Goal: Complete application form

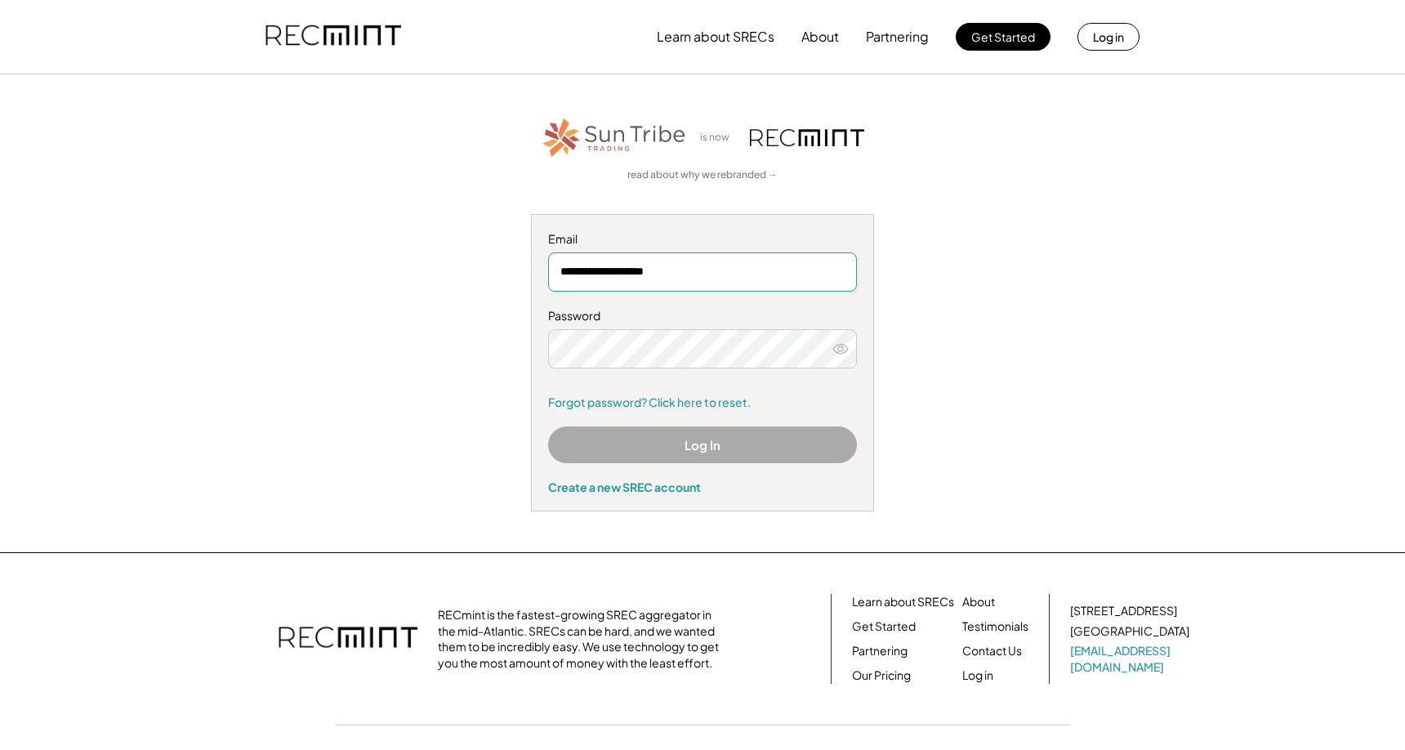
type input "**********"
click at [675, 444] on button "Log In" at bounding box center [702, 444] width 309 height 37
click at [683, 403] on link "Forgot password? Click here to reset." at bounding box center [702, 402] width 309 height 16
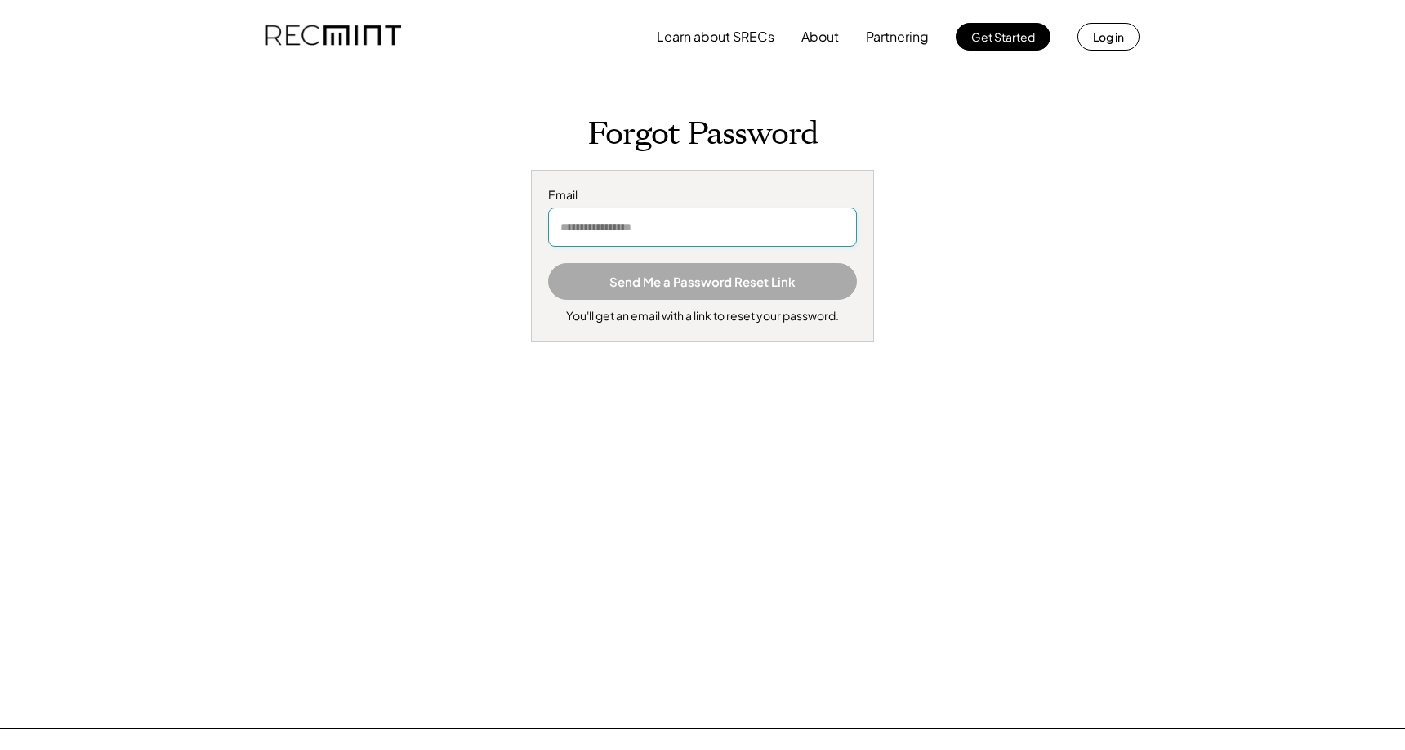
click at [685, 231] on input "email" at bounding box center [702, 226] width 309 height 39
type input "**********"
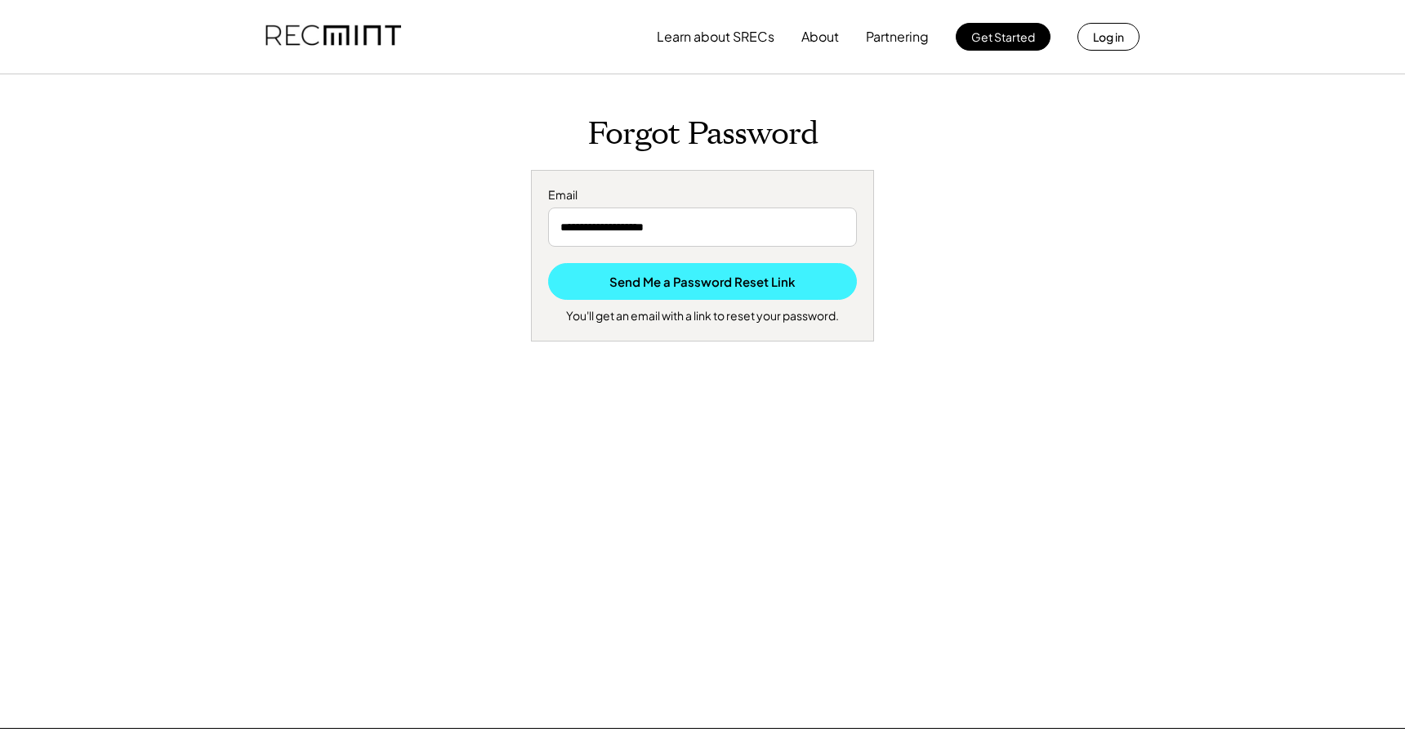
click at [688, 283] on button "Send Me a Password Reset Link" at bounding box center [702, 281] width 309 height 37
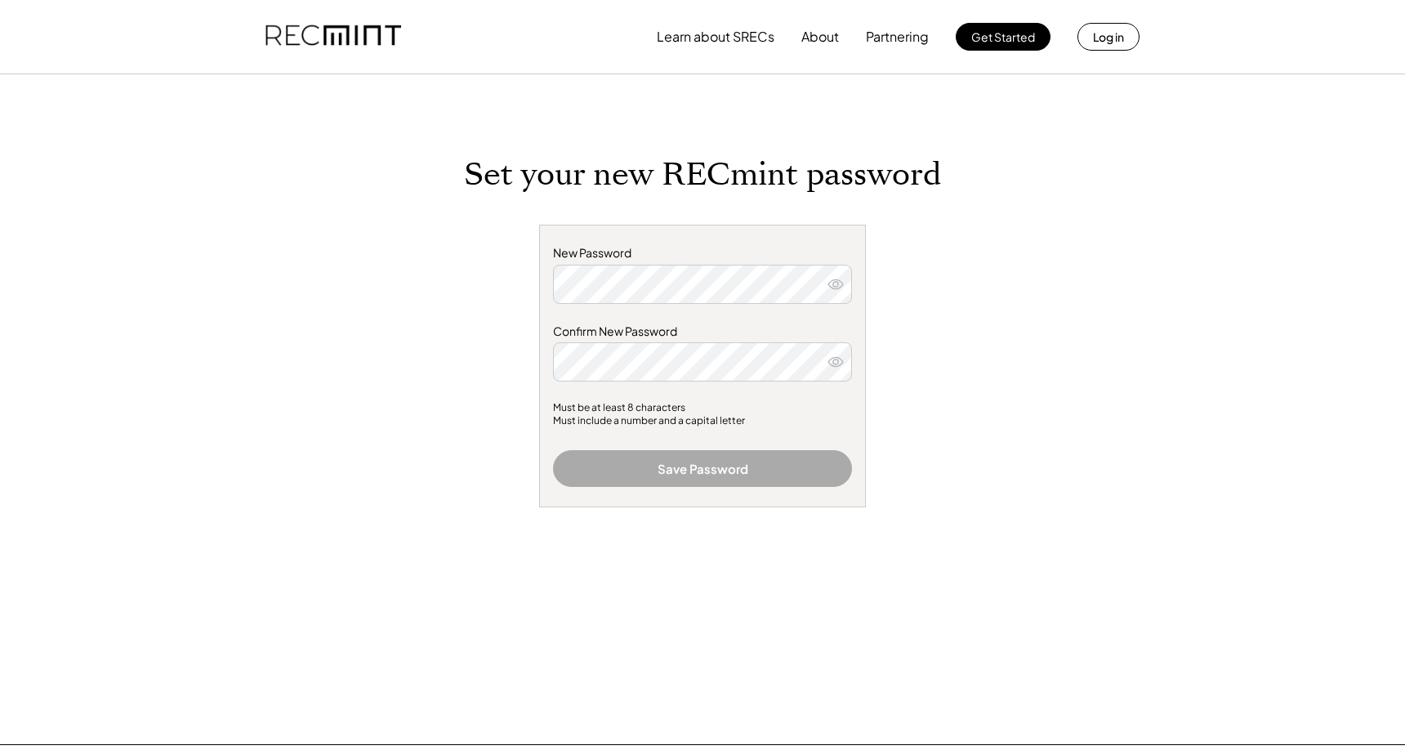
click at [835, 283] on icon at bounding box center [835, 284] width 16 height 16
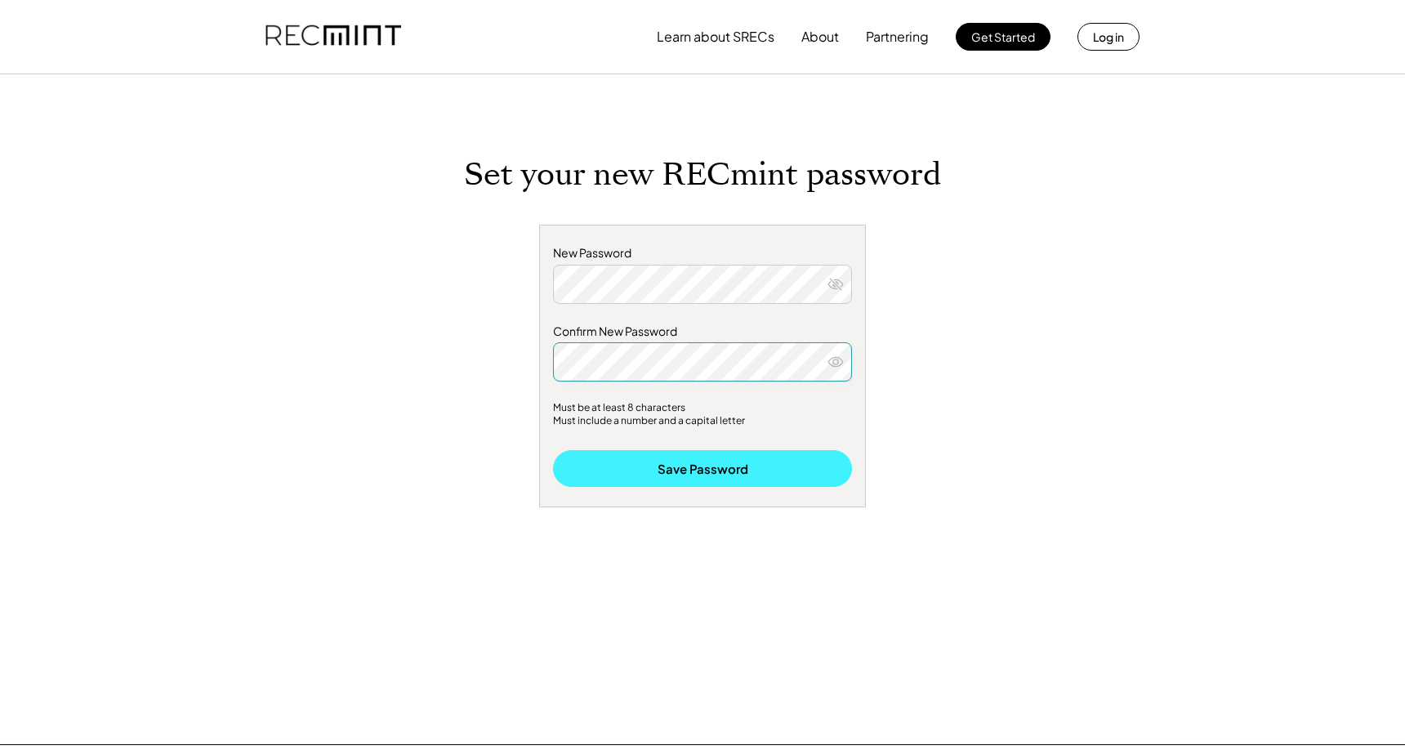
click at [700, 465] on button "Save Password" at bounding box center [702, 468] width 299 height 37
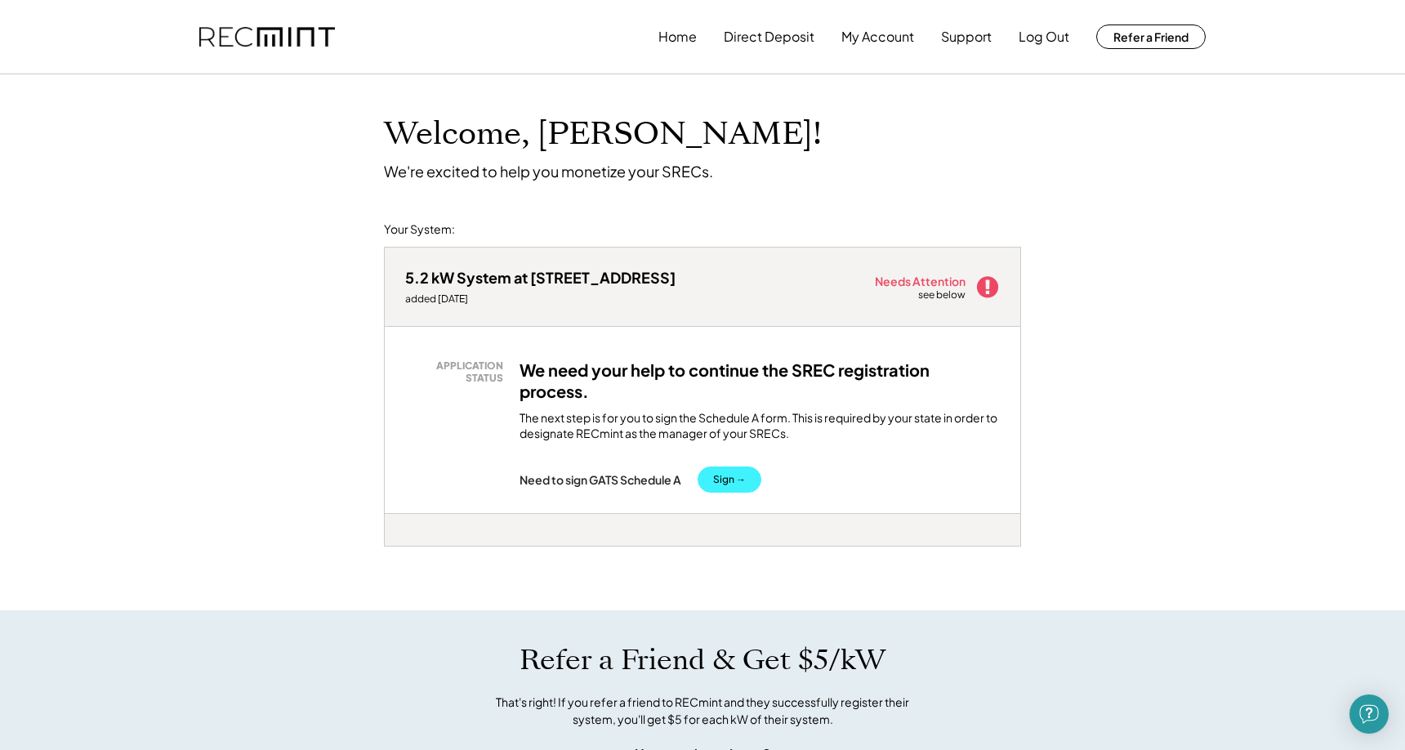
click at [738, 474] on button "Sign →" at bounding box center [729, 479] width 64 height 26
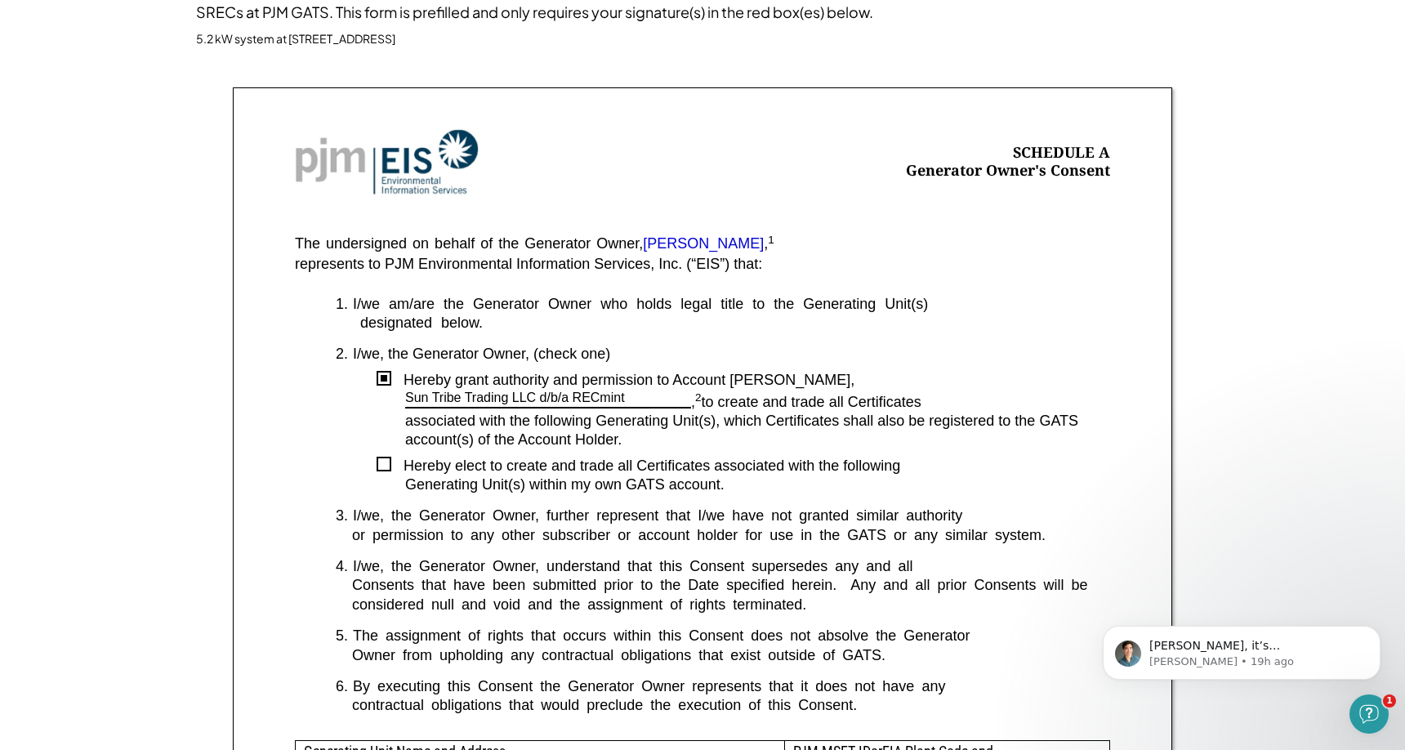
scroll to position [171, 0]
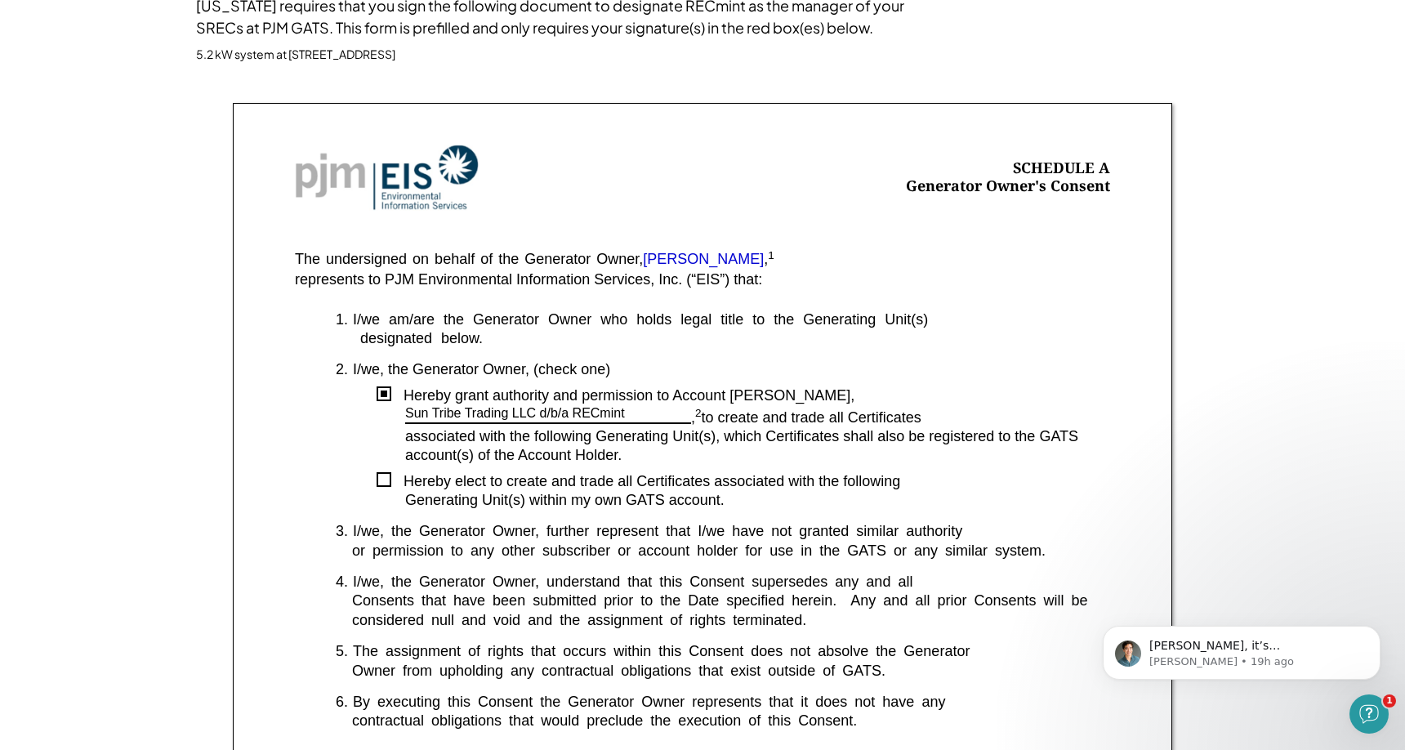
click at [700, 256] on font "[PERSON_NAME]" at bounding box center [703, 259] width 121 height 16
click at [722, 257] on font "[PERSON_NAME]" at bounding box center [703, 259] width 121 height 16
click at [679, 260] on font "[PERSON_NAME]" at bounding box center [703, 259] width 121 height 16
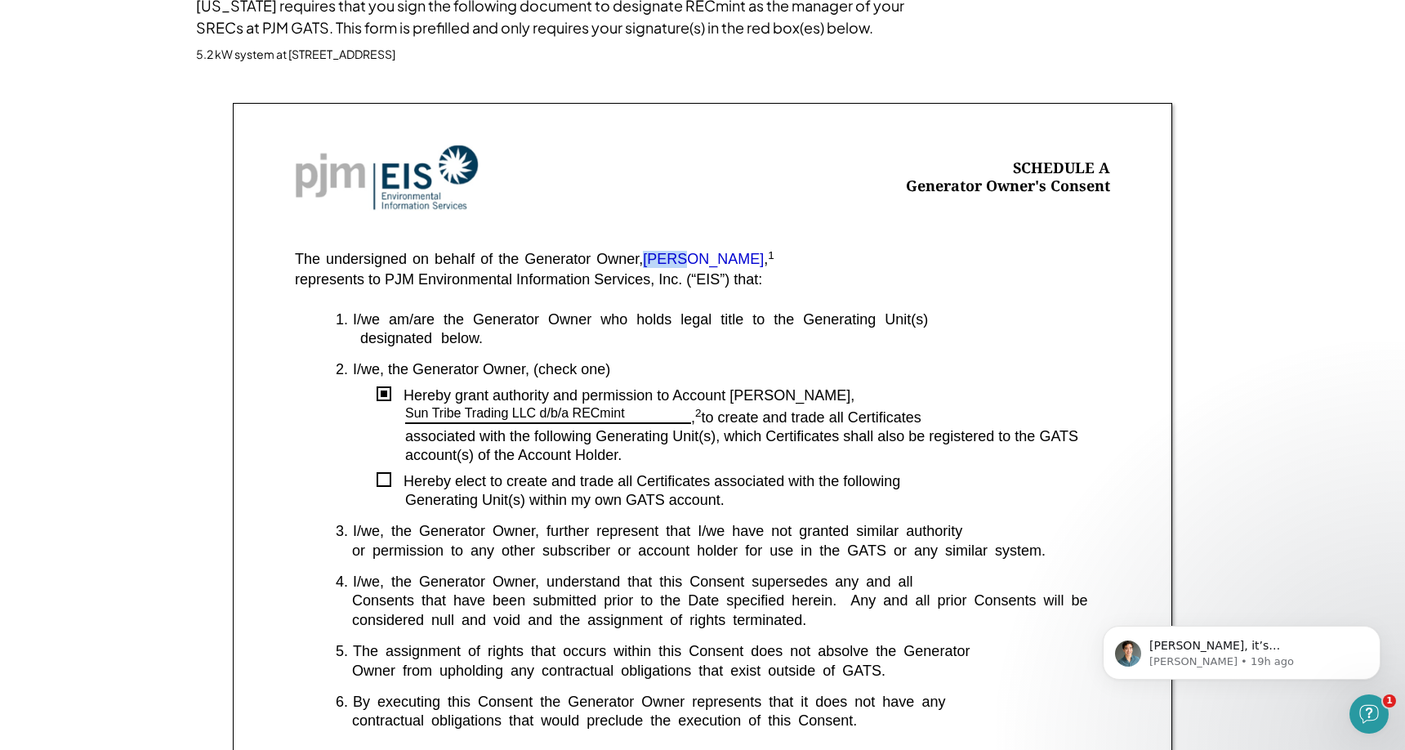
click at [679, 260] on font "[PERSON_NAME]" at bounding box center [703, 259] width 121 height 16
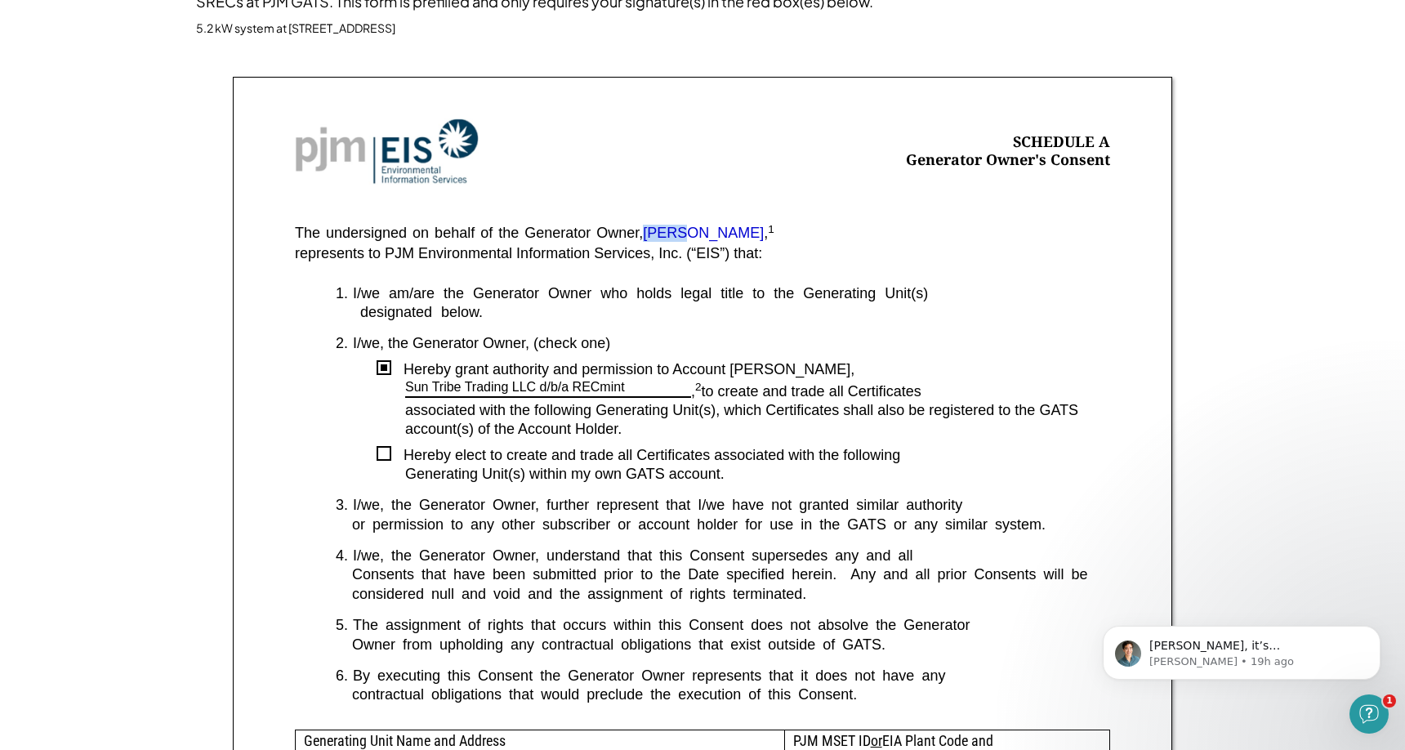
scroll to position [189, 0]
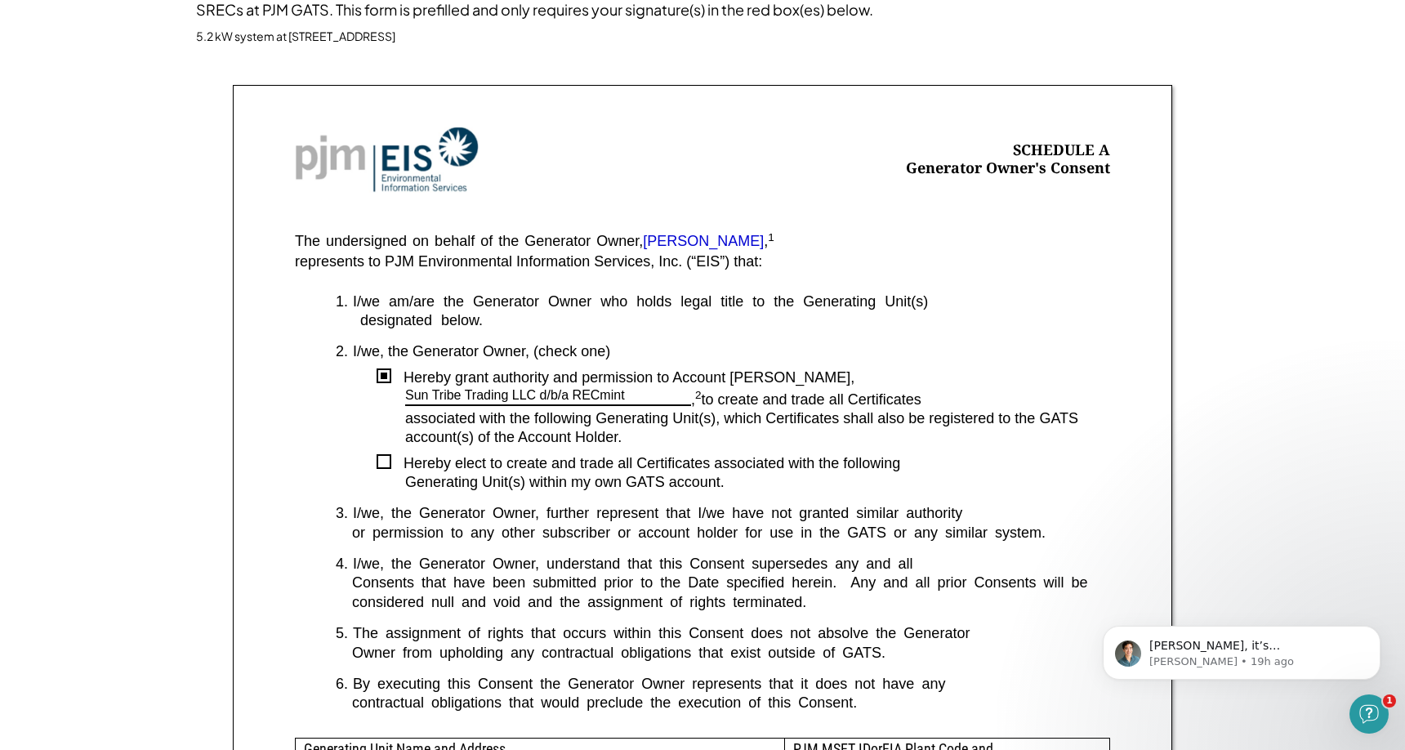
click at [987, 336] on div "designated below." at bounding box center [702, 326] width 815 height 31
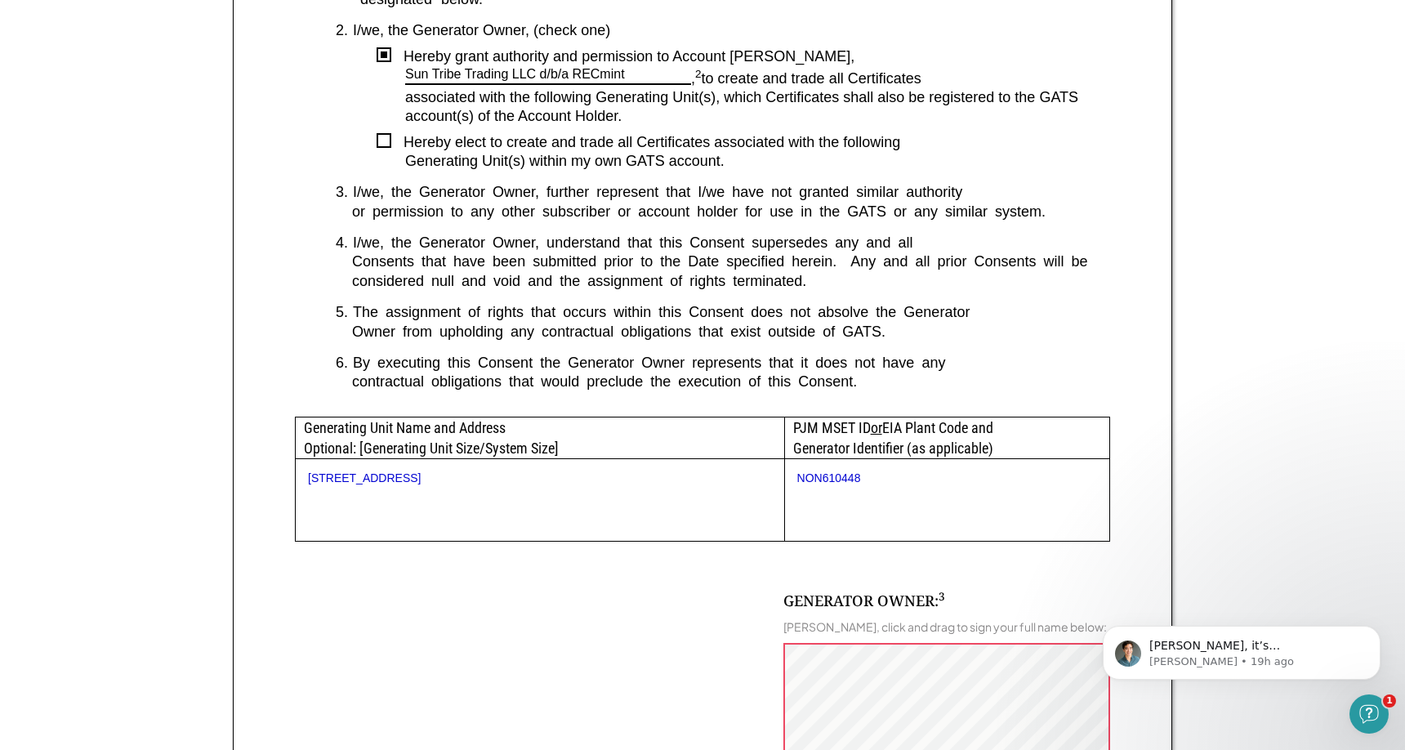
scroll to position [511, 0]
click at [908, 458] on div "NON610448" at bounding box center [946, 499] width 325 height 82
click at [822, 515] on div "NON610448" at bounding box center [946, 499] width 325 height 82
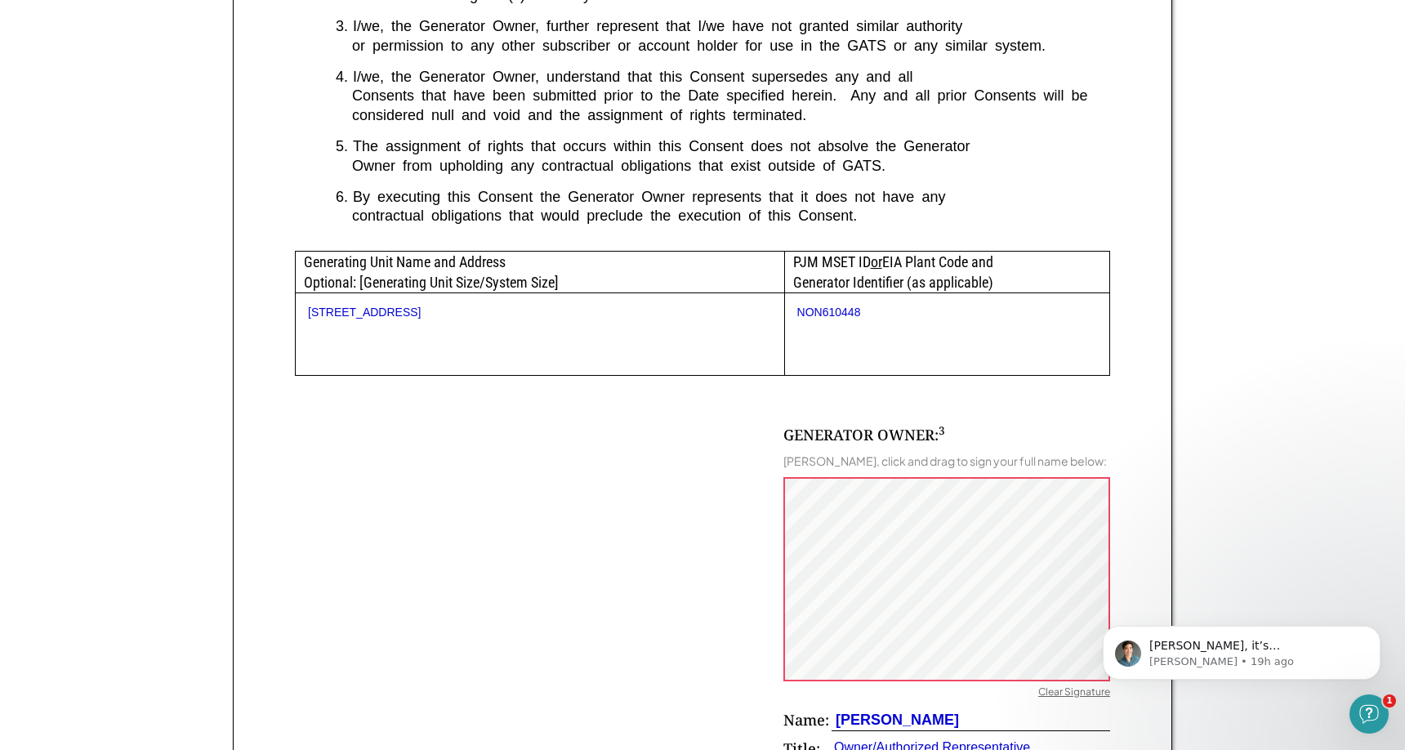
scroll to position [681, 0]
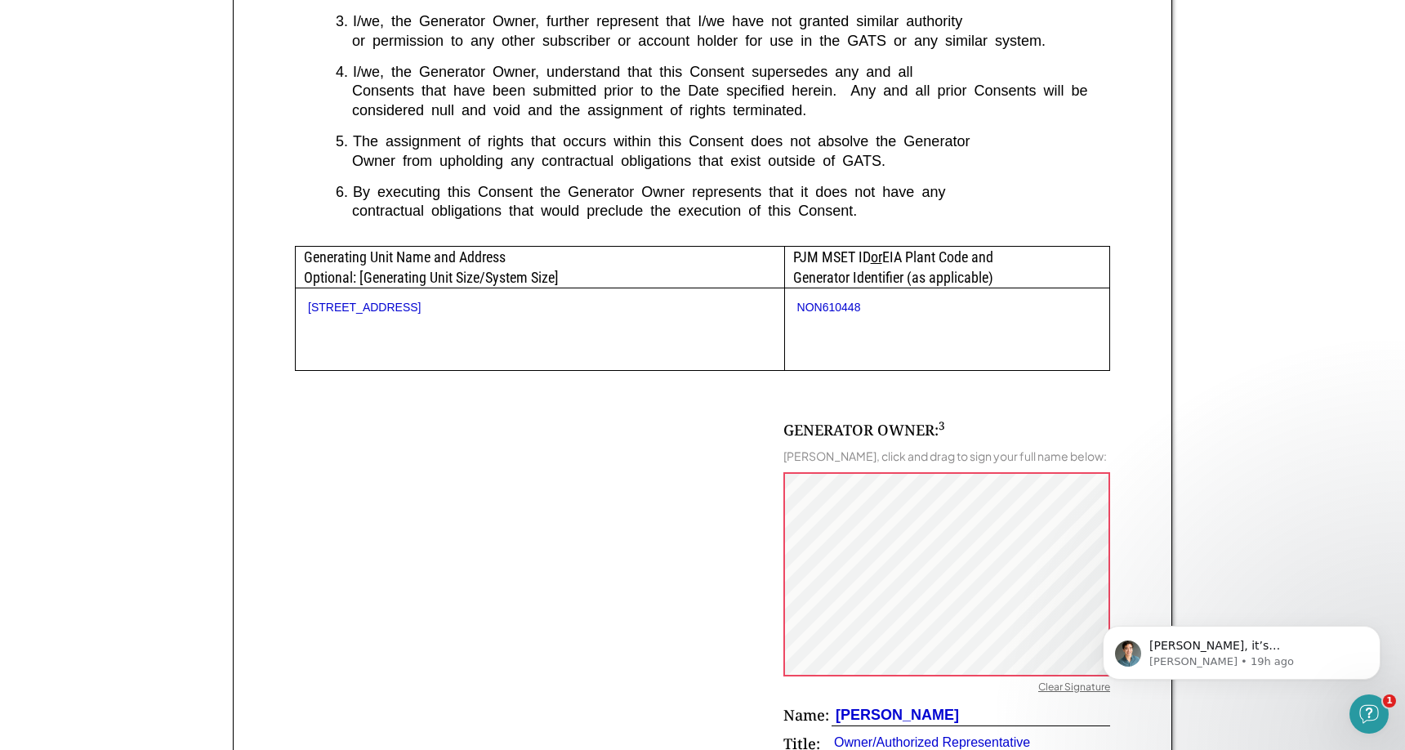
click at [849, 421] on div "GENERATOR OWNER: 3" at bounding box center [864, 430] width 162 height 20
click at [1187, 652] on span "[PERSON_NAME], it’s [PERSON_NAME] at RECmint (we do your solar incentives/SRECs…" at bounding box center [1251, 710] width 205 height 143
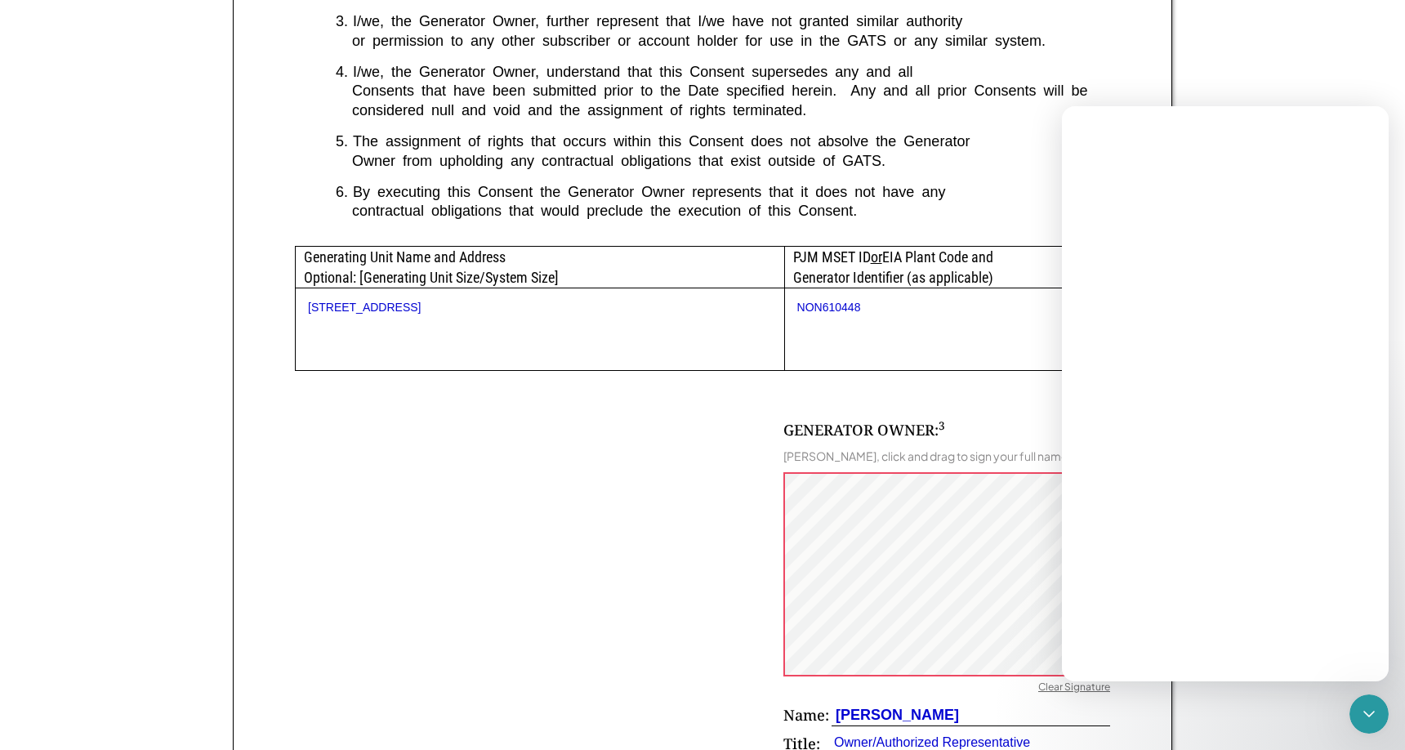
scroll to position [0, 0]
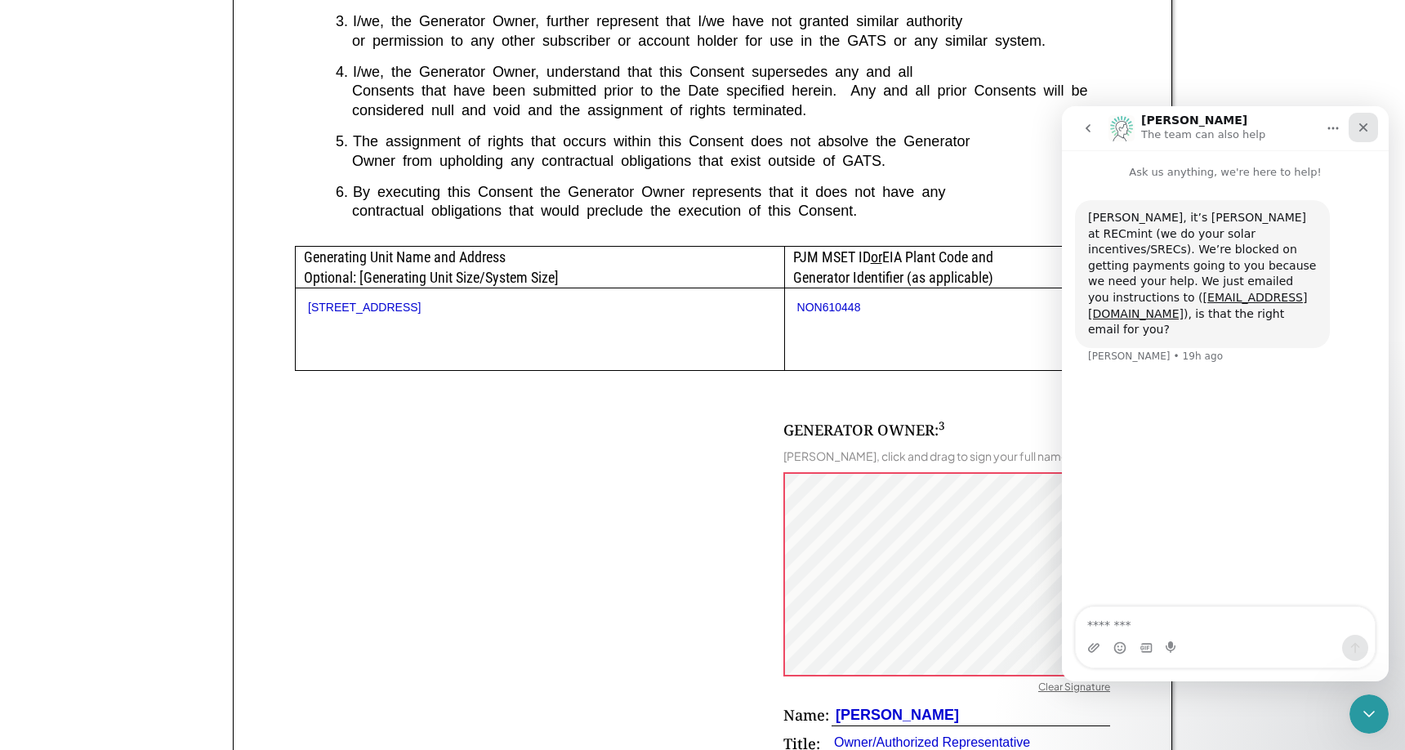
click at [1367, 124] on icon "Close" at bounding box center [1363, 127] width 9 height 9
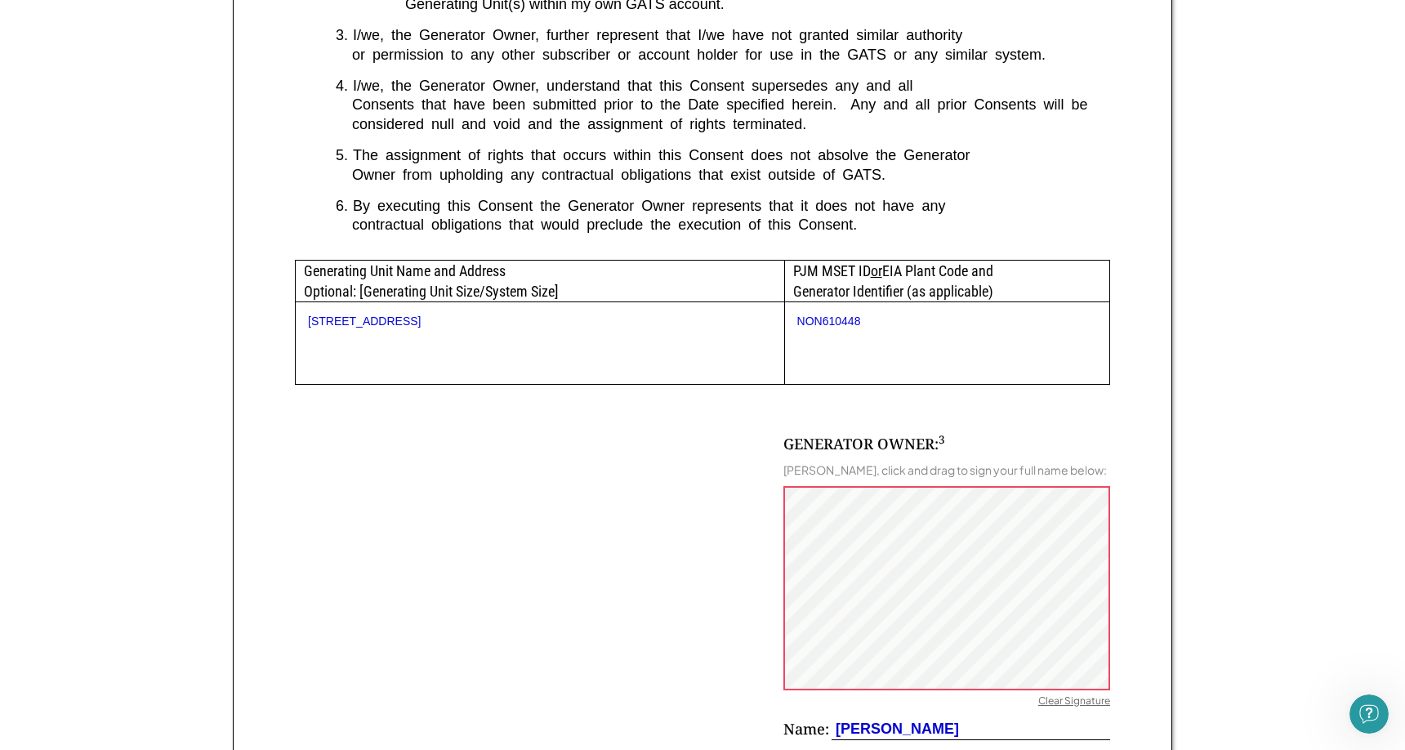
scroll to position [678, 0]
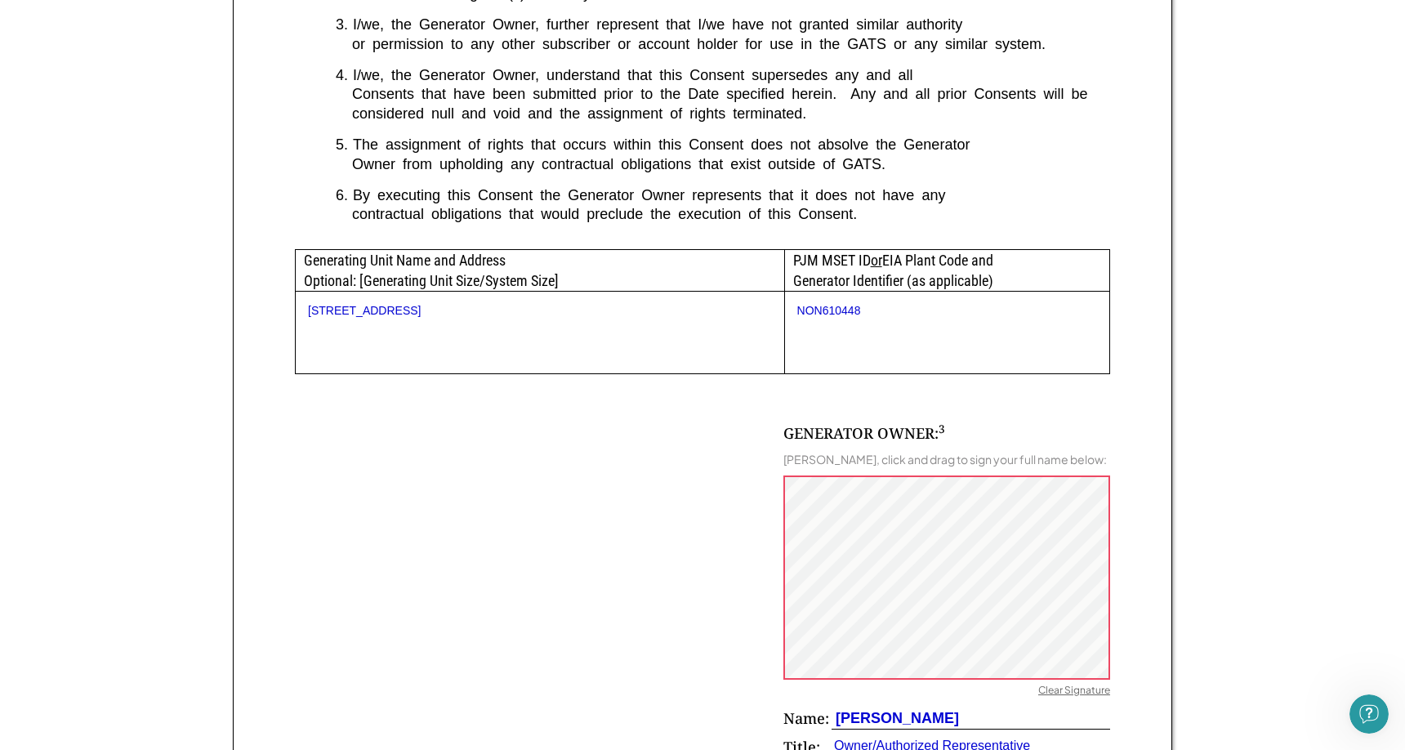
click at [822, 304] on div "NON610448" at bounding box center [947, 311] width 300 height 14
click at [492, 275] on div "Generating Unit Name and Address Optional: [Generating Unit Size/System Size]" at bounding box center [540, 270] width 488 height 41
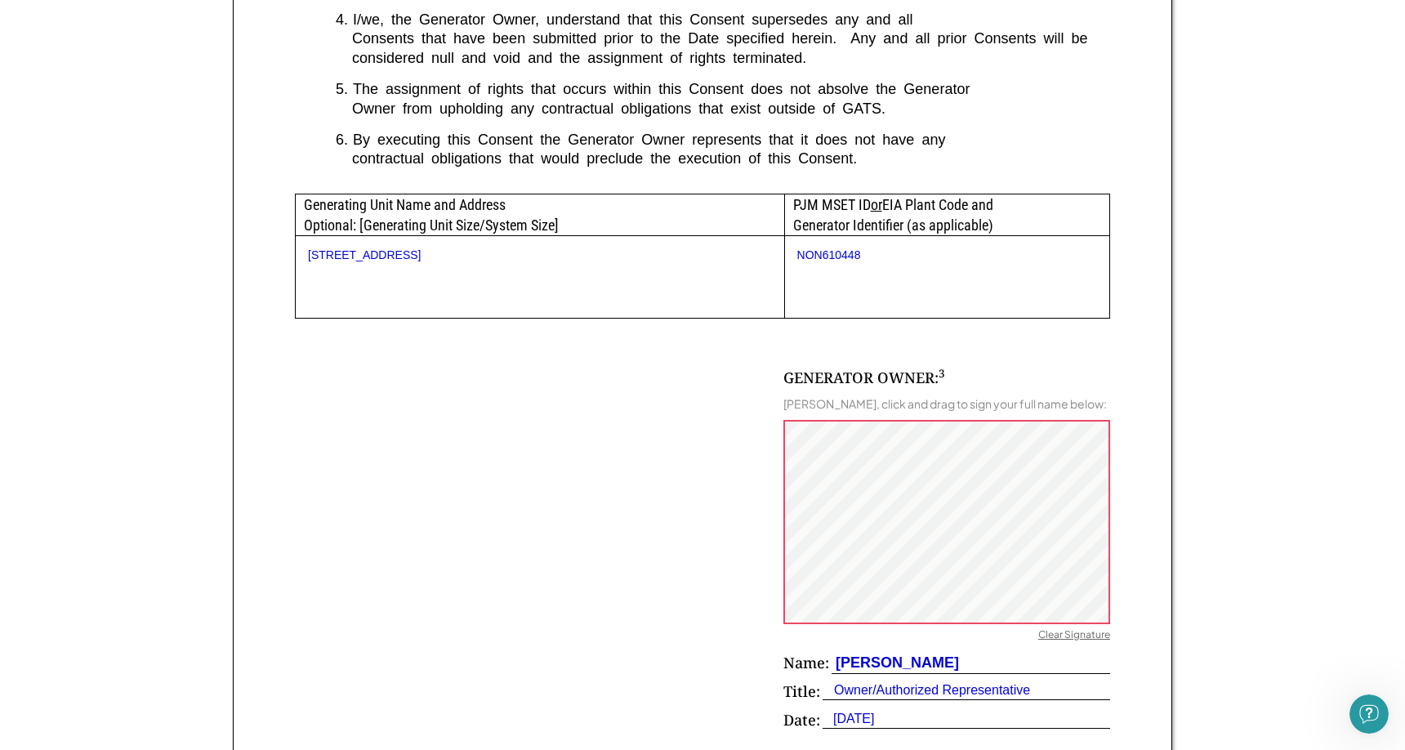
scroll to position [755, 0]
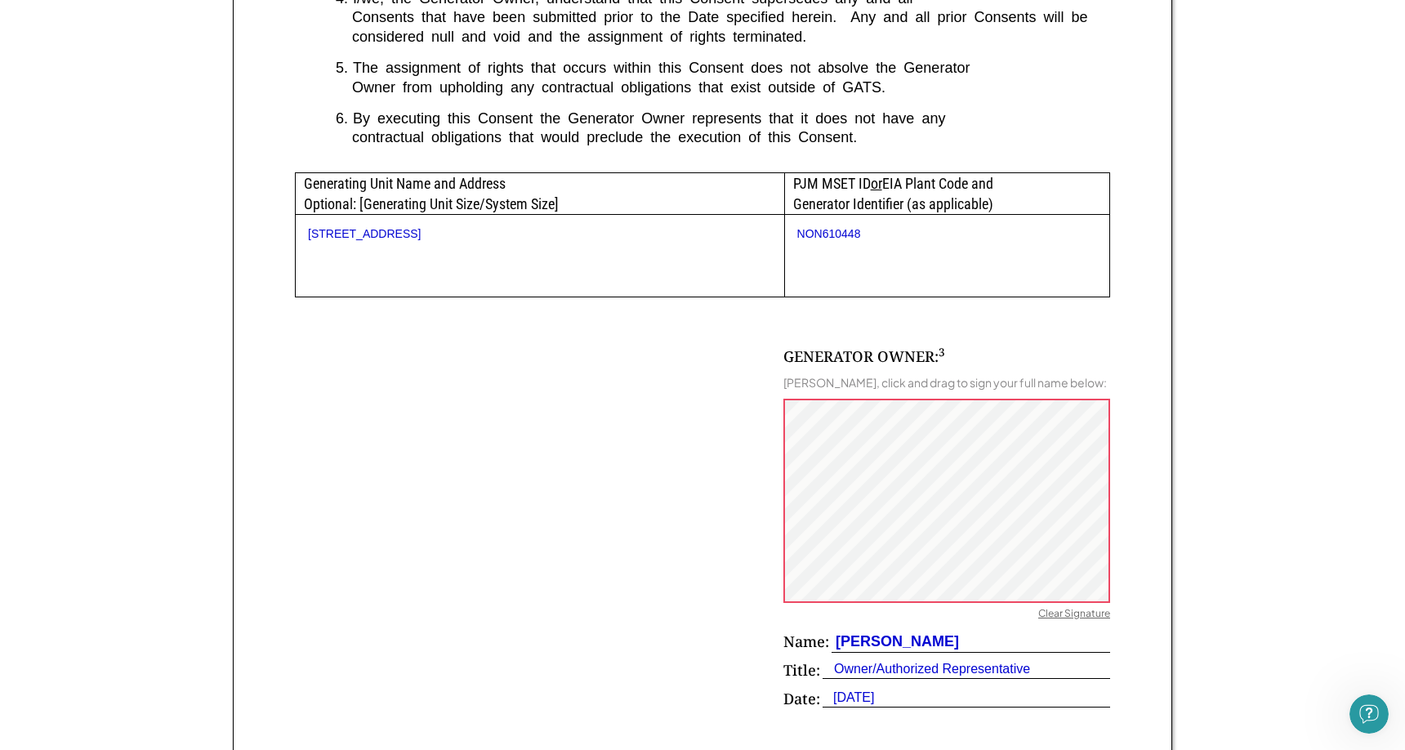
click at [1052, 609] on div "Clear Signature" at bounding box center [1074, 615] width 72 height 16
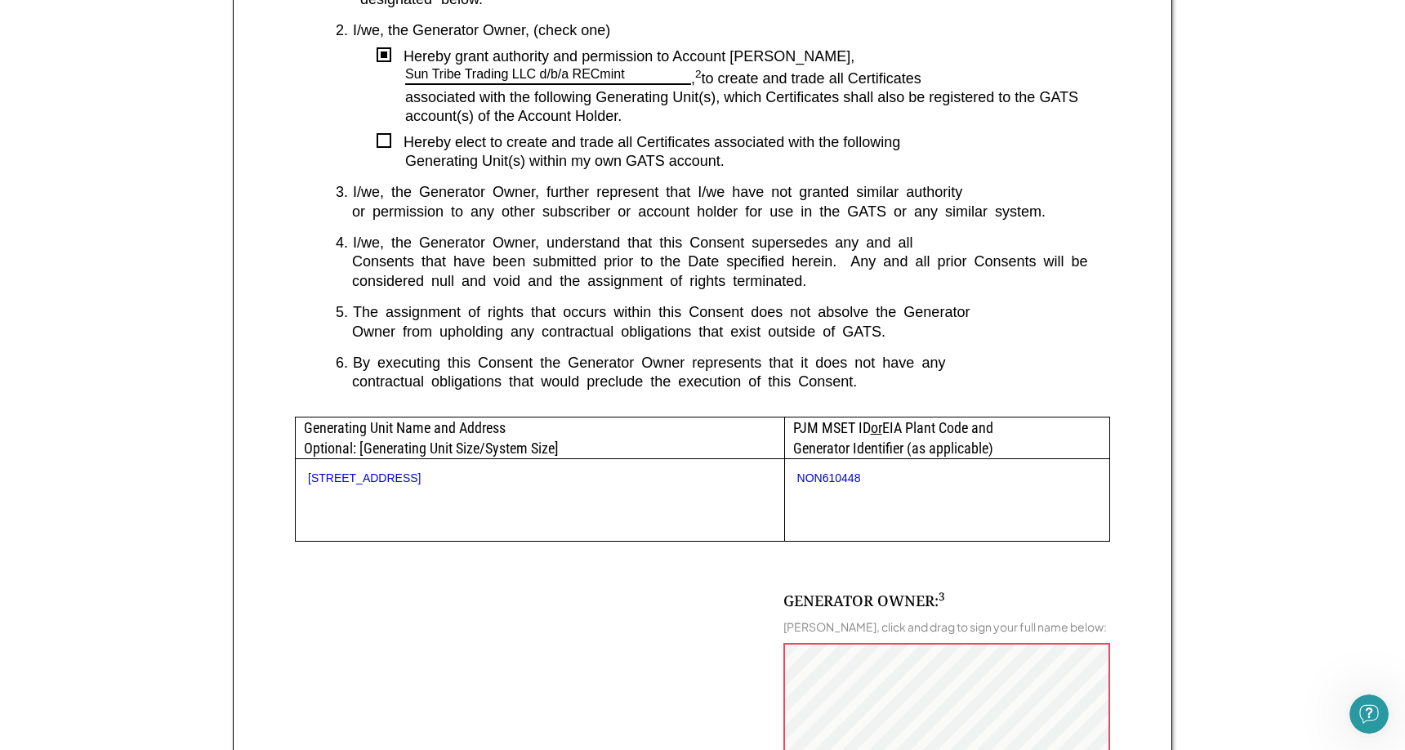
scroll to position [516, 0]
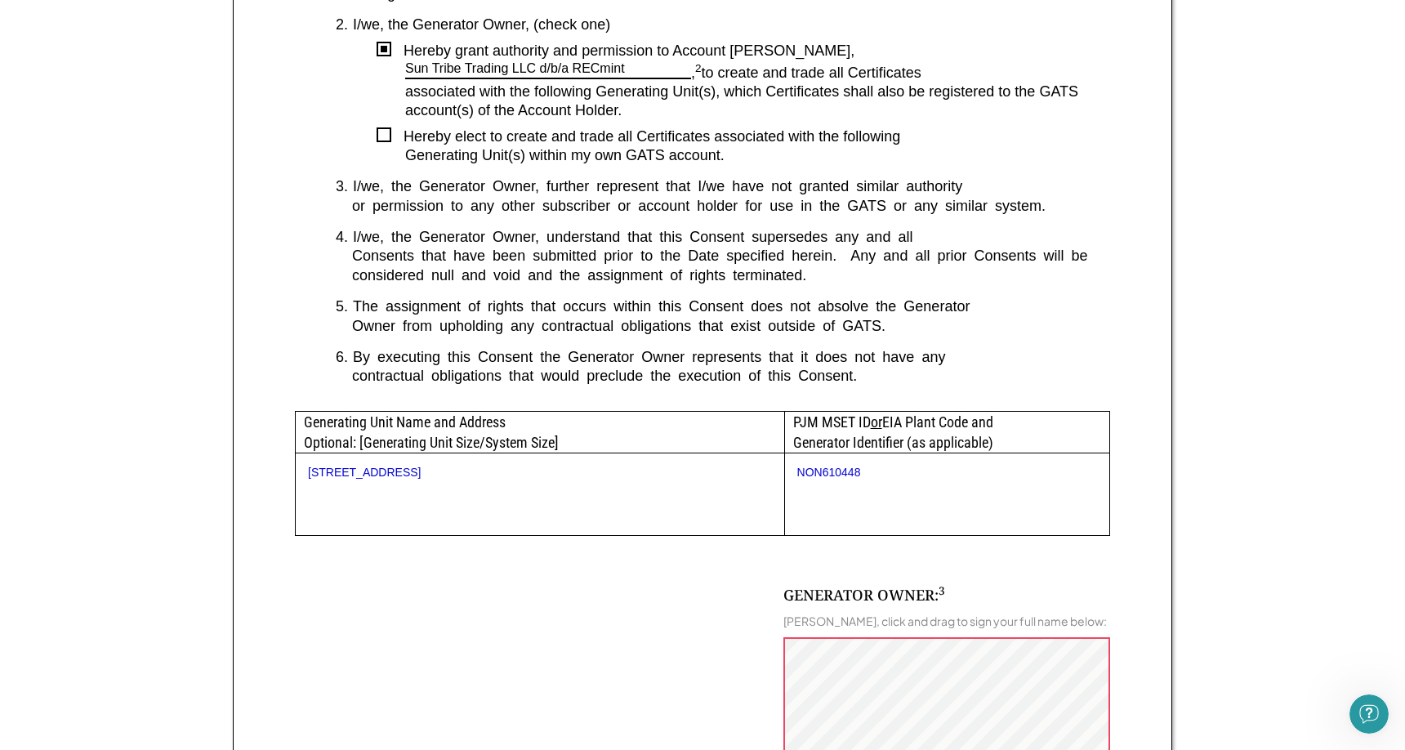
click at [356, 425] on div "Generating Unit Name and Address Optional: [Generating Unit Size/System Size]" at bounding box center [540, 432] width 488 height 41
click at [854, 425] on div "PJM MSET ID or EIA Plant Code and Generator Identifier (as applicable)" at bounding box center [947, 432] width 324 height 41
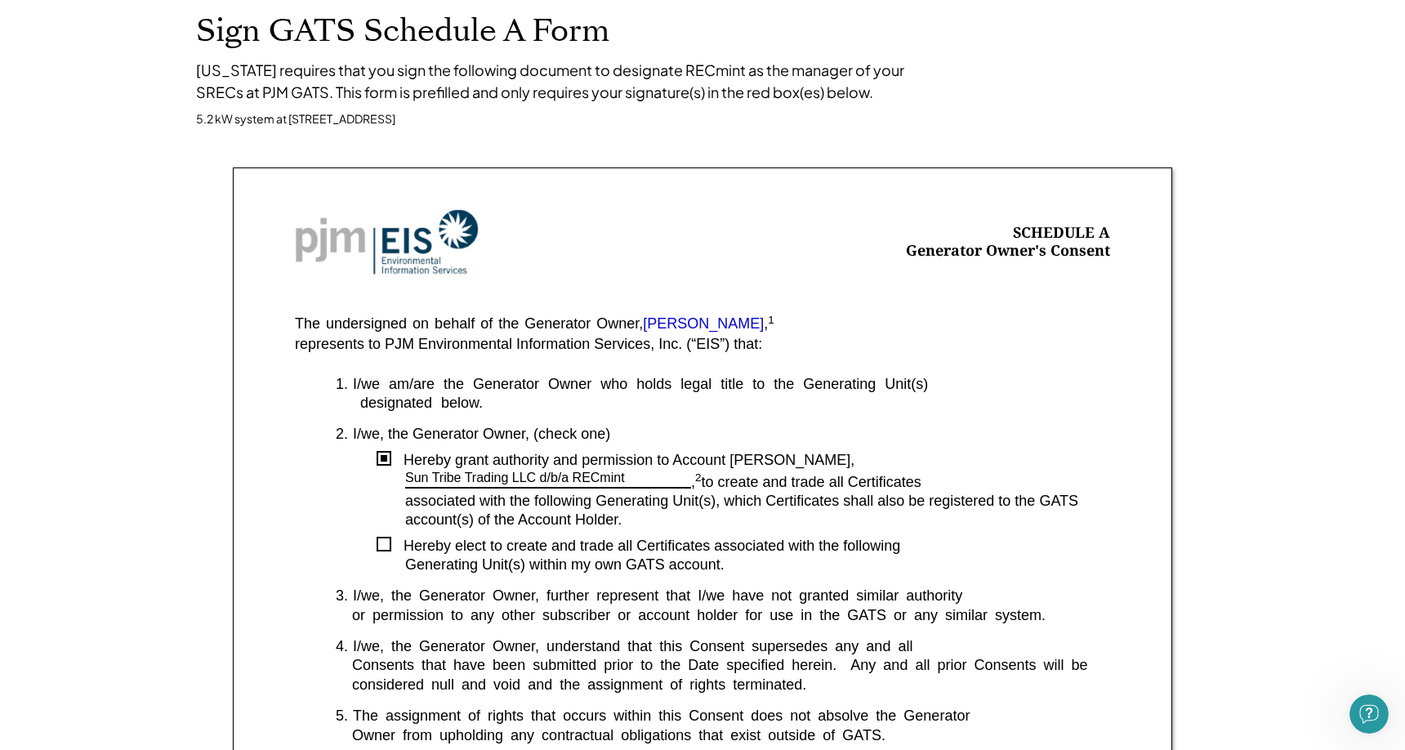
scroll to position [107, 0]
click at [724, 323] on font "[PERSON_NAME]" at bounding box center [703, 323] width 121 height 16
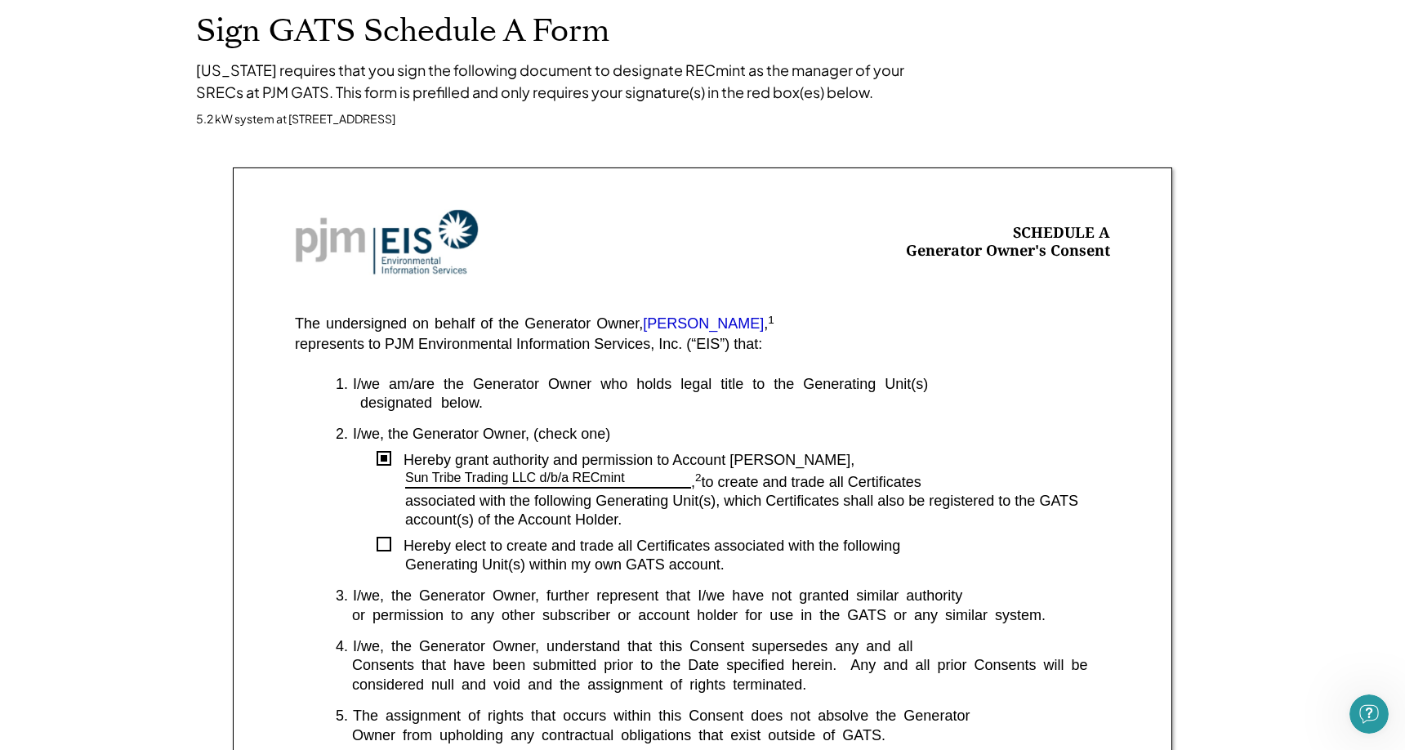
drag, startPoint x: 653, startPoint y: 321, endPoint x: 763, endPoint y: 314, distance: 109.6
click at [826, 316] on div "The undersigned on behalf of the Generator Owner, [PERSON_NAME] , 1" at bounding box center [702, 324] width 815 height 16
drag, startPoint x: 654, startPoint y: 319, endPoint x: 756, endPoint y: 320, distance: 102.1
click at [756, 320] on div "The undersigned on behalf of the Generator Owner, [PERSON_NAME] , 1" at bounding box center [534, 324] width 479 height 16
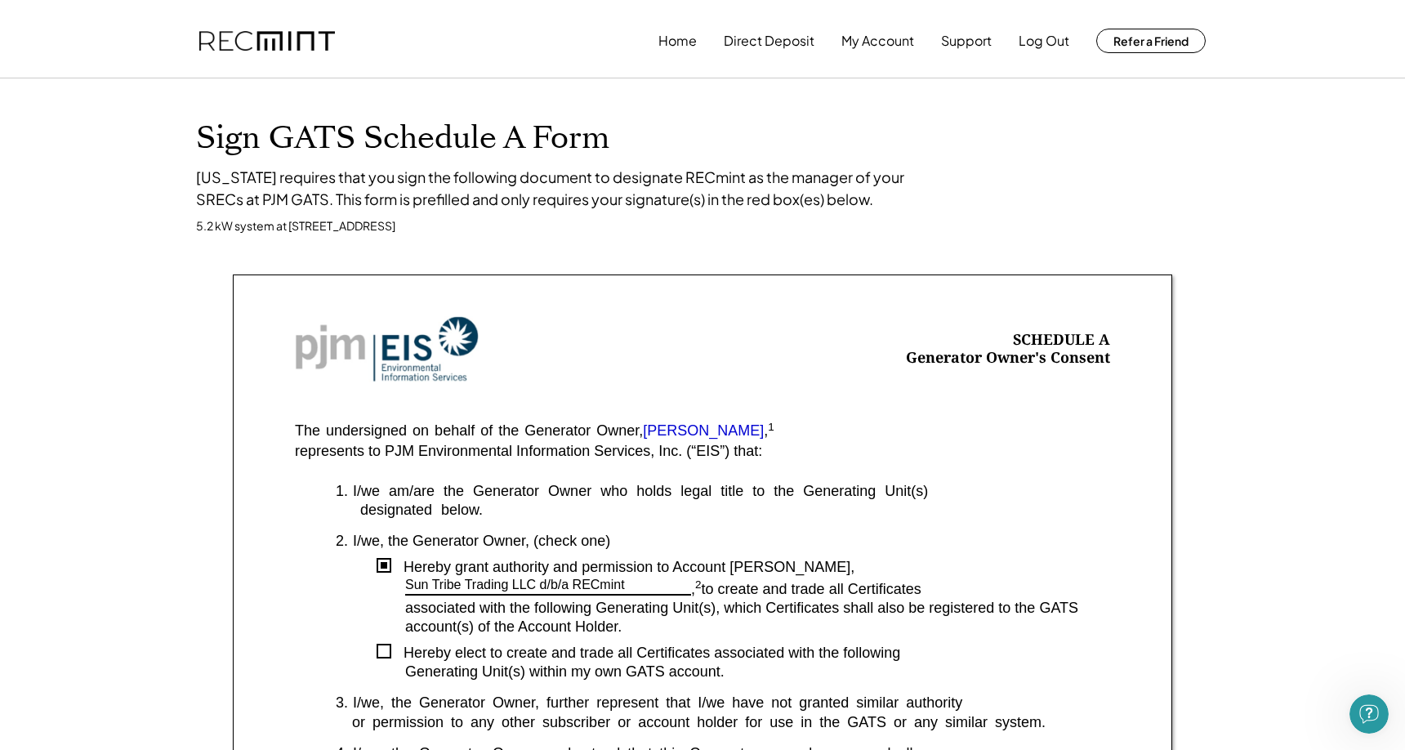
scroll to position [0, 0]
